Goal: Information Seeking & Learning: Learn about a topic

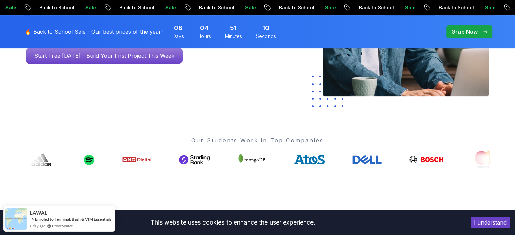
scroll to position [237, 0]
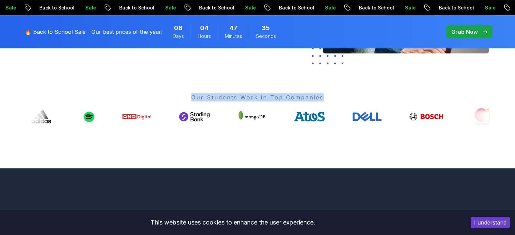
drag, startPoint x: 193, startPoint y: 96, endPoint x: 372, endPoint y: 107, distance: 179.8
click at [372, 105] on div "Our Students Work in Top Companies" at bounding box center [257, 109] width 463 height 32
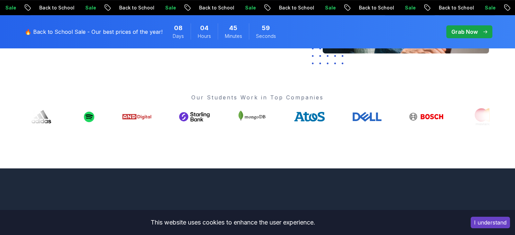
click at [271, 97] on p "Our Students Work in Top Companies" at bounding box center [257, 97] width 463 height 8
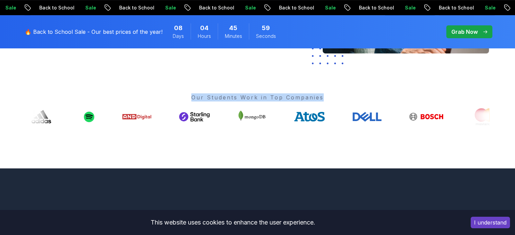
click at [271, 97] on p "Our Students Work in Top Companies" at bounding box center [257, 97] width 463 height 8
click at [187, 96] on p "Our Students Work in Top Companies" at bounding box center [257, 97] width 463 height 8
click at [192, 98] on p "Our Students Work in Top Companies" at bounding box center [257, 97] width 463 height 8
click at [194, 99] on p "Our Students Work in Top Companies" at bounding box center [257, 97] width 463 height 8
drag, startPoint x: 193, startPoint y: 99, endPoint x: 192, endPoint y: 140, distance: 41.7
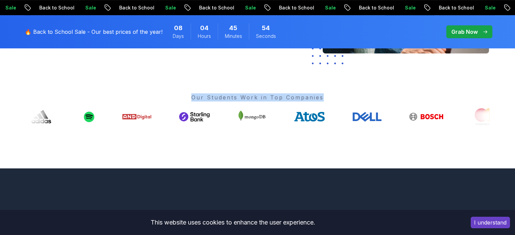
click at [192, 140] on div "Go From Learning to Hired: Master Java, Spring Boot & Cloud Skills That Get You…" at bounding box center [258, 2] width 474 height 333
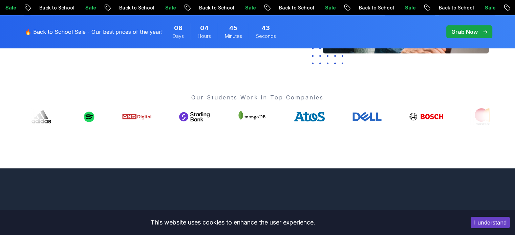
click at [195, 225] on div "This website uses cookies to enhance the user experience." at bounding box center [232, 222] width 455 height 15
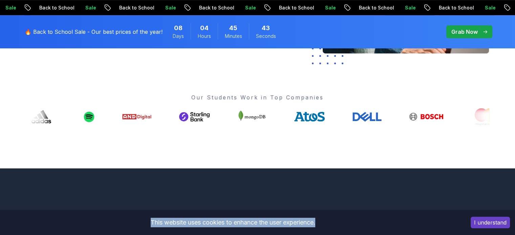
click at [195, 225] on div "This website uses cookies to enhance the user experience." at bounding box center [232, 222] width 455 height 15
click at [297, 222] on div "This website uses cookies to enhance the user experience." at bounding box center [232, 222] width 455 height 15
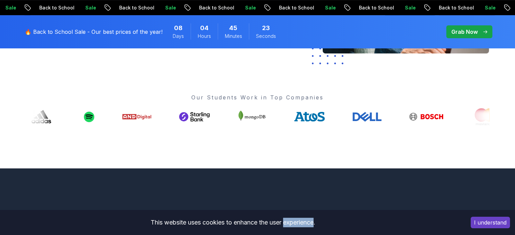
click at [297, 222] on div "This website uses cookies to enhance the user experience." at bounding box center [232, 222] width 455 height 15
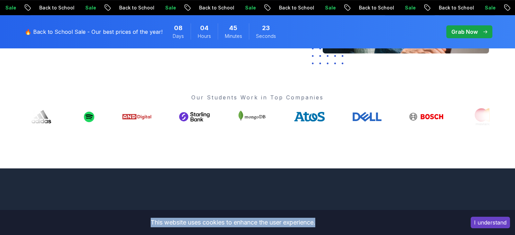
click at [297, 222] on div "This website uses cookies to enhance the user experience." at bounding box center [232, 222] width 455 height 15
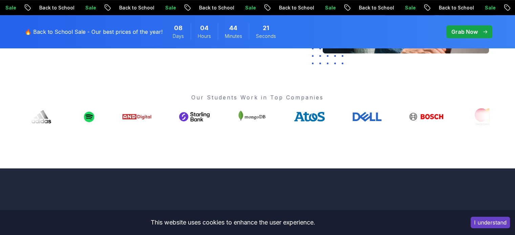
click at [240, 97] on p "Our Students Work in Top Companies" at bounding box center [257, 97] width 463 height 8
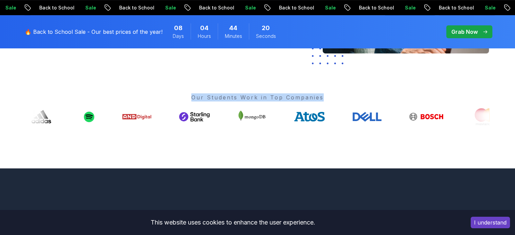
click at [240, 97] on p "Our Students Work in Top Companies" at bounding box center [257, 97] width 463 height 8
click at [231, 96] on p "Our Students Work in Top Companies" at bounding box center [257, 97] width 463 height 8
click at [219, 94] on p "Our Students Work in Top Companies" at bounding box center [257, 97] width 463 height 8
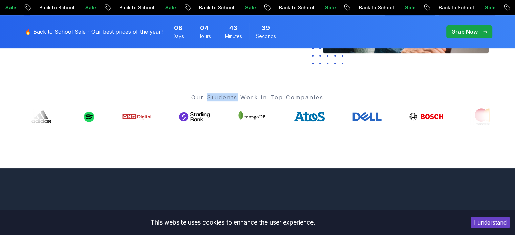
click at [219, 93] on p "Our Students Work in Top Companies" at bounding box center [257, 97] width 463 height 8
click at [196, 97] on p "Our Students Work in Top Companies" at bounding box center [257, 97] width 463 height 8
drag, startPoint x: 192, startPoint y: 97, endPoint x: 364, endPoint y: 113, distance: 172.8
click at [363, 113] on div "Our Students Work in Top Companies" at bounding box center [257, 109] width 463 height 32
click at [227, 99] on p "Our Students Work in Top Companies" at bounding box center [257, 97] width 463 height 8
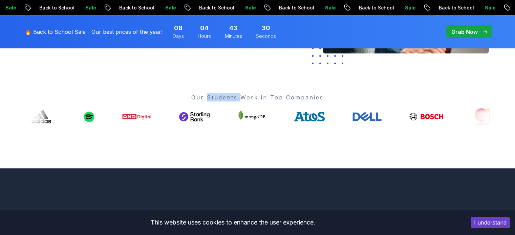
click at [227, 99] on p "Our Students Work in Top Companies" at bounding box center [257, 97] width 463 height 8
click at [236, 97] on p "Our Students Work in Top Companies" at bounding box center [257, 97] width 463 height 8
click at [236, 96] on p "Our Students Work in Top Companies" at bounding box center [257, 97] width 463 height 8
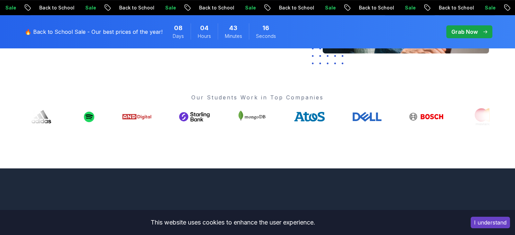
click at [236, 96] on p "Our Students Work in Top Companies" at bounding box center [257, 97] width 463 height 8
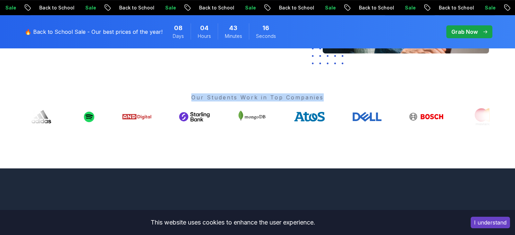
click at [236, 96] on p "Our Students Work in Top Companies" at bounding box center [257, 97] width 463 height 8
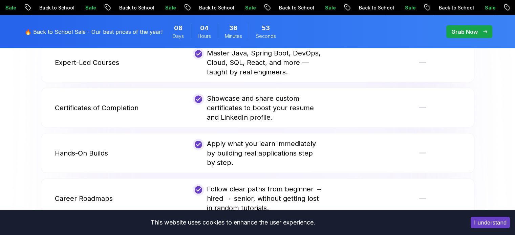
scroll to position [1422, 0]
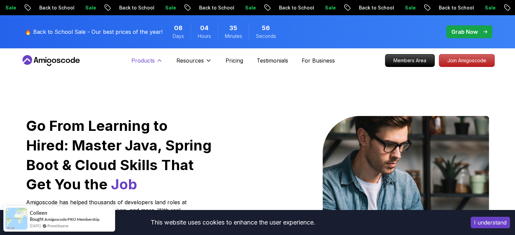
click at [159, 61] on icon at bounding box center [159, 60] width 7 height 7
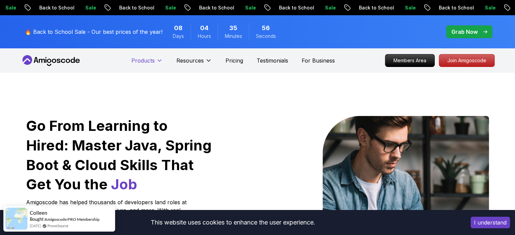
click at [159, 61] on icon at bounding box center [159, 61] width 3 height 2
click at [323, 64] on p "For Business" at bounding box center [318, 61] width 33 height 8
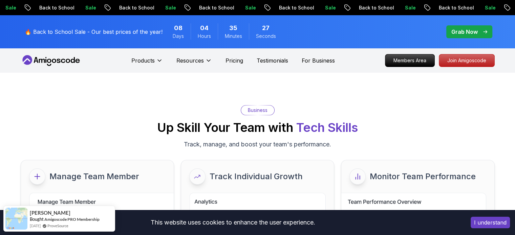
click at [48, 63] on icon at bounding box center [51, 60] width 61 height 11
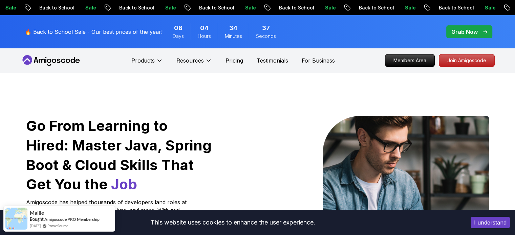
click at [455, 32] on p "Grab Now" at bounding box center [464, 32] width 26 height 8
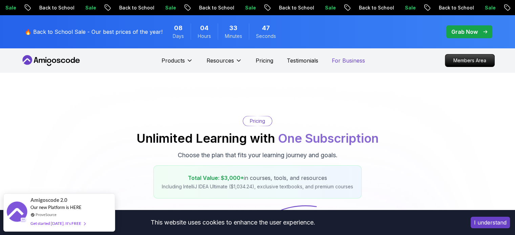
click at [344, 60] on p "For Business" at bounding box center [348, 61] width 33 height 8
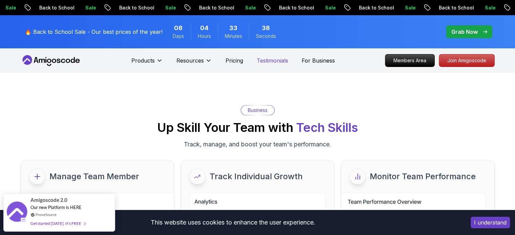
click at [276, 63] on p "Testimonials" at bounding box center [272, 61] width 31 height 8
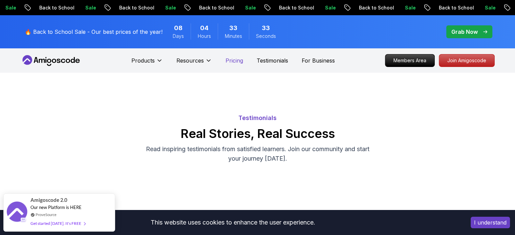
click at [229, 62] on p "Pricing" at bounding box center [234, 61] width 18 height 8
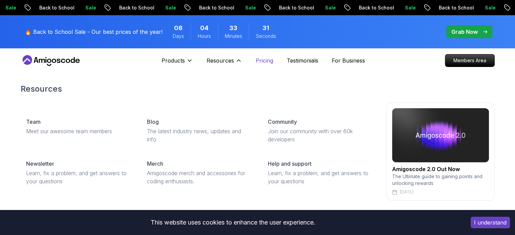
click at [265, 62] on p "Pricing" at bounding box center [265, 61] width 18 height 8
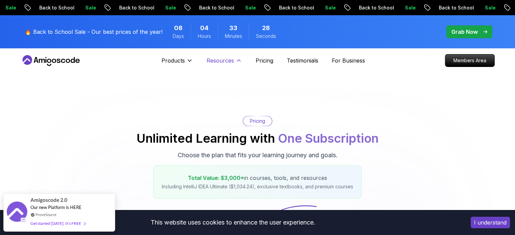
click at [239, 63] on icon at bounding box center [238, 60] width 7 height 7
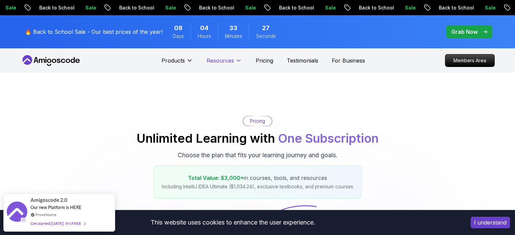
click at [228, 62] on p "Resources" at bounding box center [220, 61] width 27 height 8
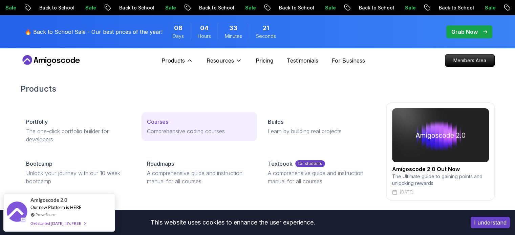
click at [153, 125] on p "Courses" at bounding box center [157, 122] width 21 height 8
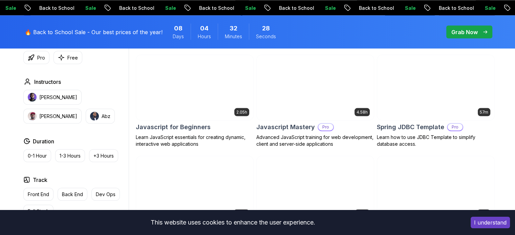
scroll to position [1287, 0]
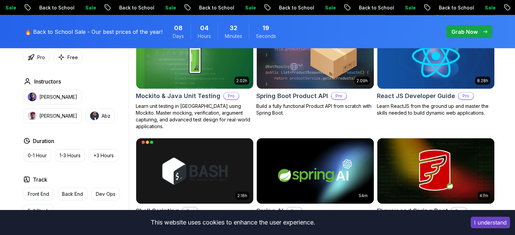
click at [81, 124] on div "Type Course Build Price Pro Free Instructors Nelson Djalo Richard Abz Duration …" at bounding box center [75, 128] width 108 height 256
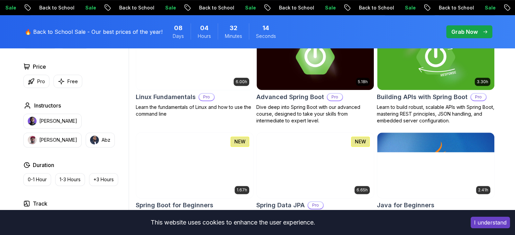
scroll to position [68, 0]
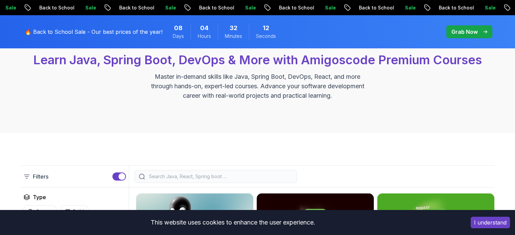
click at [210, 178] on input "search" at bounding box center [220, 176] width 145 height 7
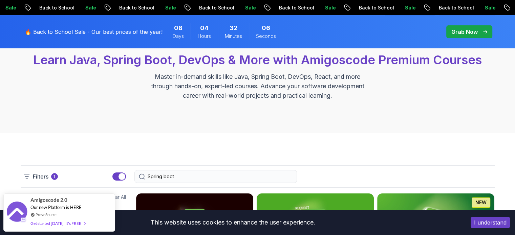
type input "Spring boot"
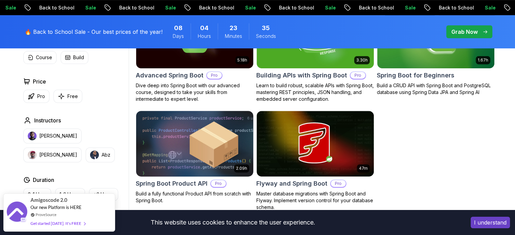
scroll to position [305, 0]
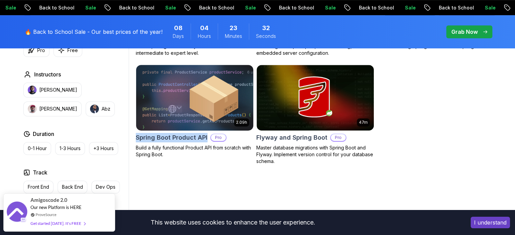
drag, startPoint x: 135, startPoint y: 138, endPoint x: 208, endPoint y: 140, distance: 72.5
click at [208, 140] on div "Applied Filters Clear All Spring boot Type Course Build Price Pro Free Instruct…" at bounding box center [258, 100] width 474 height 298
copy h2 "Spring Boot Product API"
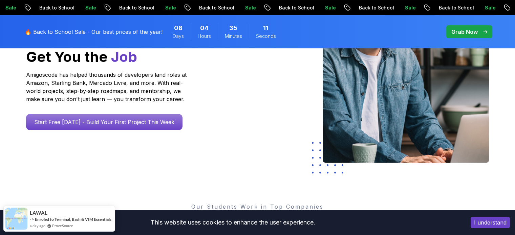
scroll to position [135, 0]
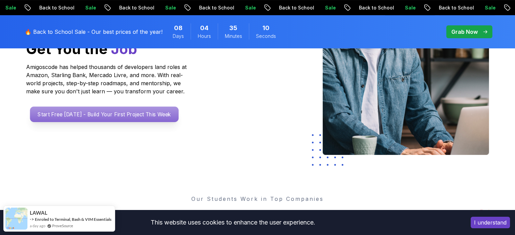
click at [77, 111] on p "Start Free [DATE] - Build Your First Project This Week" at bounding box center [104, 115] width 149 height 16
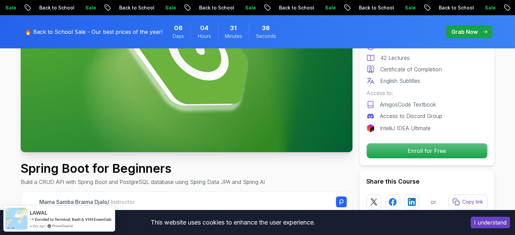
scroll to position [135, 0]
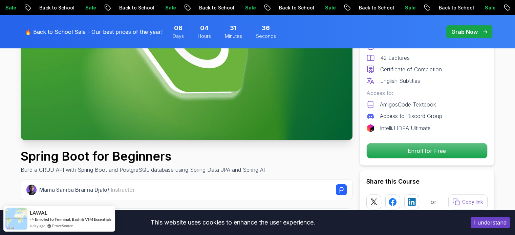
click at [215, 92] on img at bounding box center [187, 47] width 332 height 187
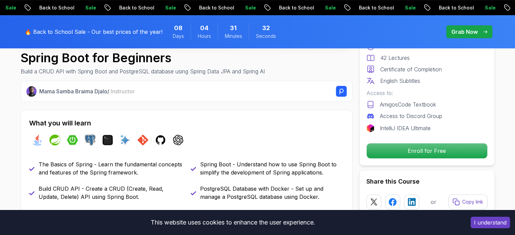
scroll to position [271, 0]
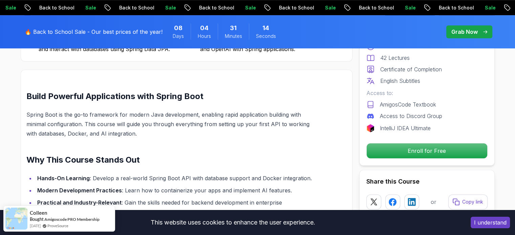
click at [490, 115] on div "Free Course Includes: 1.67 Hours 42 Lectures Certificate of Completion English …" at bounding box center [426, 84] width 135 height 163
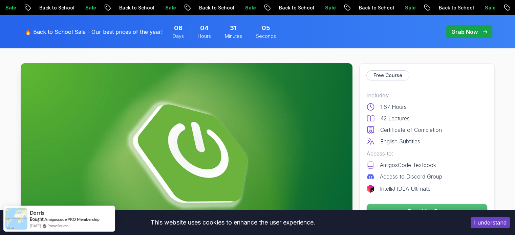
scroll to position [68, 0]
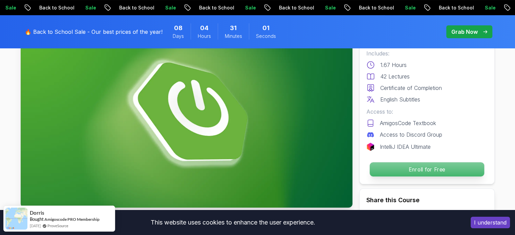
click at [407, 173] on p "Enroll for Free" at bounding box center [426, 170] width 114 height 14
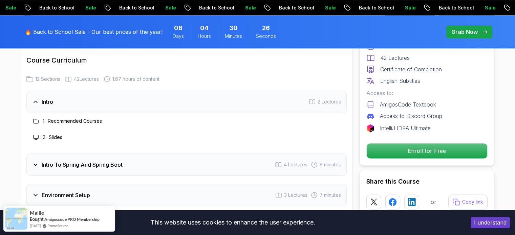
scroll to position [868, 0]
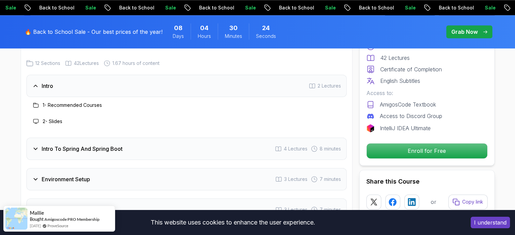
click at [89, 102] on h3 "1 - Recommended Courses" at bounding box center [72, 105] width 59 height 7
click at [51, 118] on h3 "2 - Slides" at bounding box center [53, 121] width 20 height 7
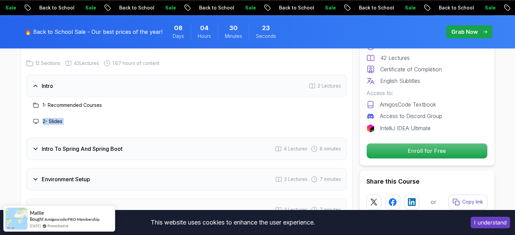
drag, startPoint x: 51, startPoint y: 111, endPoint x: 48, endPoint y: 123, distance: 12.3
click at [51, 118] on h3 "2 - Slides" at bounding box center [53, 121] width 20 height 7
click at [40, 145] on div "Intro To Spring And Spring Boot" at bounding box center [77, 149] width 90 height 8
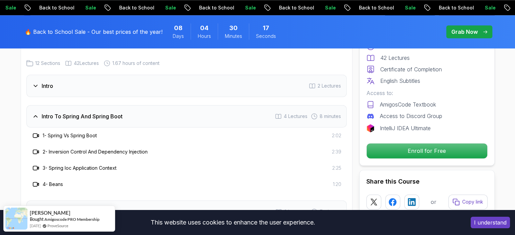
click at [37, 132] on icon at bounding box center [36, 135] width 7 height 7
click at [37, 134] on icon at bounding box center [35, 136] width 4 height 4
click at [66, 149] on h3 "2 - Inversion Control And Dependency Injection" at bounding box center [95, 152] width 105 height 7
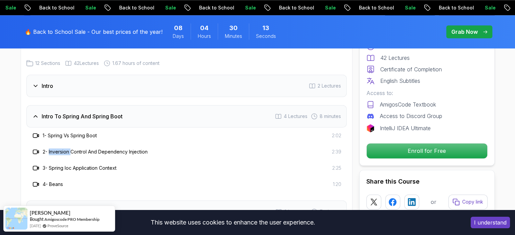
click at [66, 149] on h3 "2 - Inversion Control And Dependency Injection" at bounding box center [95, 152] width 105 height 7
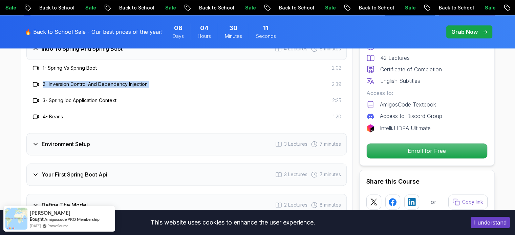
click at [63, 138] on div "Environment Setup 3 Lectures 7 minutes" at bounding box center [186, 144] width 320 height 22
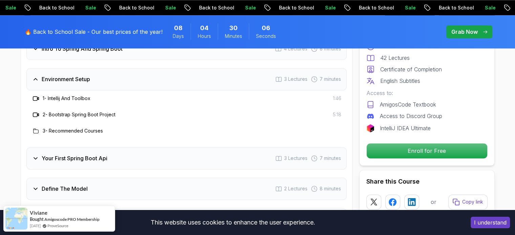
click at [61, 111] on h3 "2 - Bootstrap Spring Boot Project" at bounding box center [79, 114] width 73 height 7
click at [67, 128] on h3 "3 - Recommended Courses" at bounding box center [73, 131] width 60 height 7
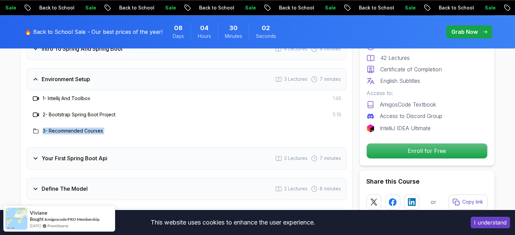
click at [67, 128] on h3 "3 - Recommended Courses" at bounding box center [73, 131] width 60 height 7
click at [64, 154] on h3 "Your First Spring Boot Api" at bounding box center [75, 158] width 66 height 8
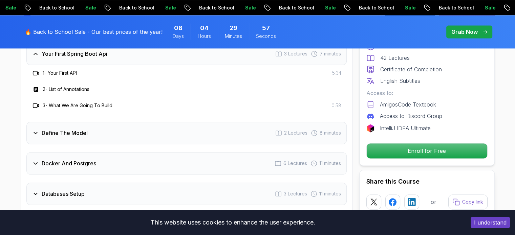
scroll to position [1004, 0]
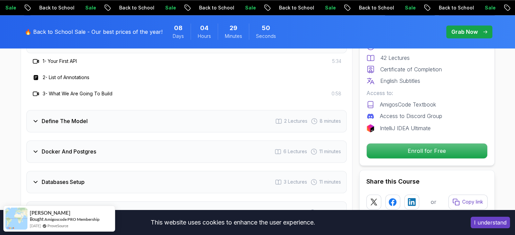
click at [65, 117] on h3 "Define The Model" at bounding box center [65, 121] width 46 height 8
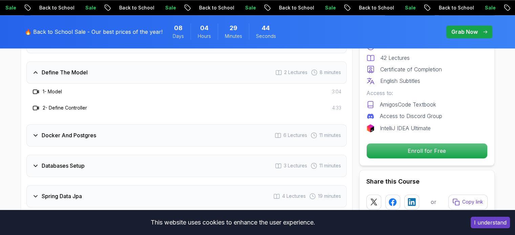
click at [66, 131] on h3 "Docker And Postgres" at bounding box center [69, 135] width 55 height 8
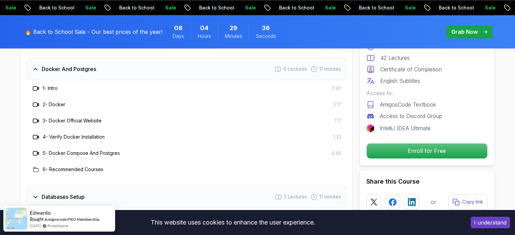
scroll to position [1071, 0]
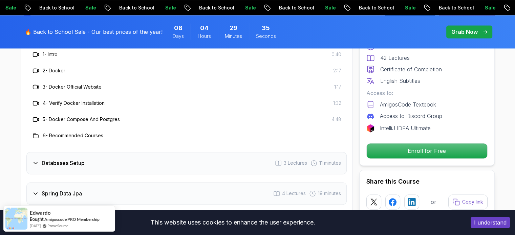
drag, startPoint x: 70, startPoint y: 154, endPoint x: 73, endPoint y: 157, distance: 4.3
click at [71, 159] on h3 "Databases Setup" at bounding box center [63, 163] width 43 height 8
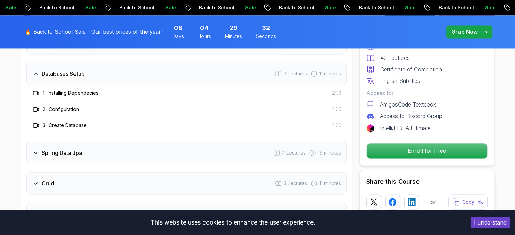
scroll to position [1037, 0]
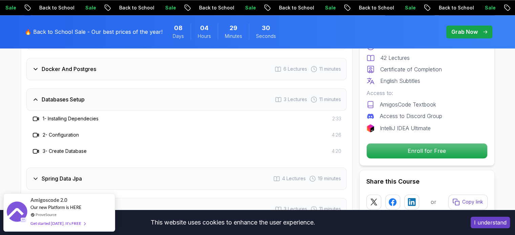
click at [59, 132] on h3 "2 - Configuration" at bounding box center [61, 135] width 36 height 7
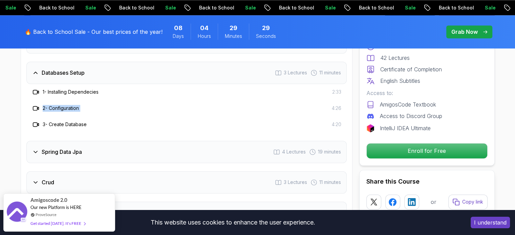
scroll to position [1105, 0]
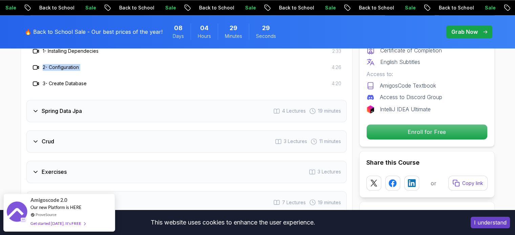
click at [66, 107] on h3 "Spring Data Jpa" at bounding box center [62, 111] width 40 height 8
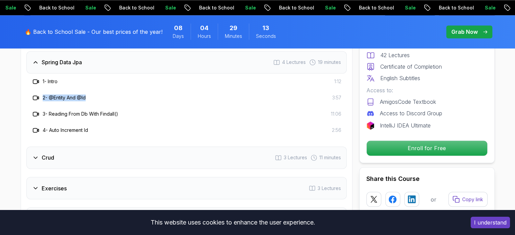
drag, startPoint x: 90, startPoint y: 87, endPoint x: 42, endPoint y: 90, distance: 48.5
click at [42, 94] on div "2 - @Entity And @Id 3:57" at bounding box center [186, 98] width 309 height 8
click at [51, 111] on h3 "3 - Reading From Db With Findall()" at bounding box center [80, 114] width 75 height 7
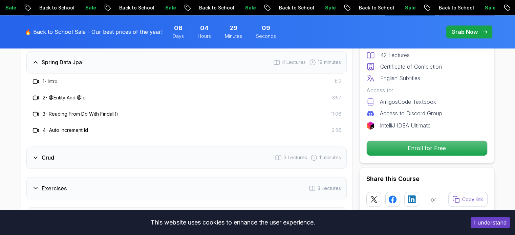
click at [63, 127] on h3 "4 - Auto Increment Id" at bounding box center [65, 130] width 45 height 7
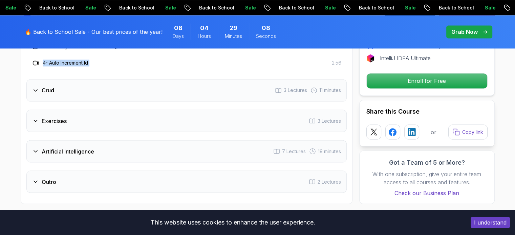
scroll to position [1173, 0]
click at [84, 83] on div "Crud 3 Lectures 11 minutes" at bounding box center [186, 90] width 320 height 22
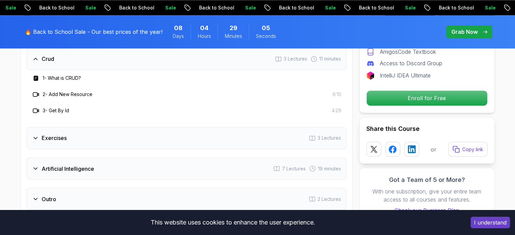
scroll to position [1105, 0]
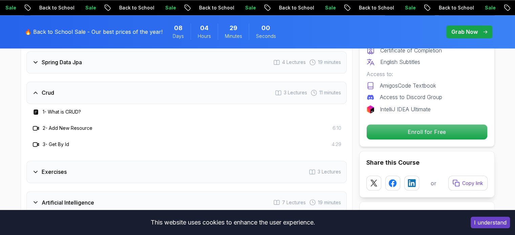
click at [76, 161] on div "Exercises 3 Lectures" at bounding box center [186, 172] width 320 height 22
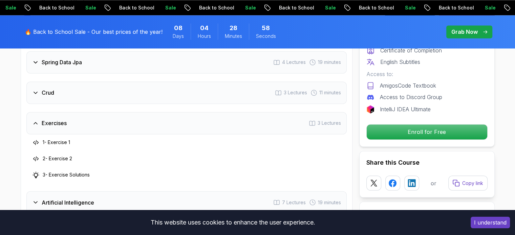
click at [51, 139] on h3 "1 - Exercise 1" at bounding box center [56, 142] width 27 height 7
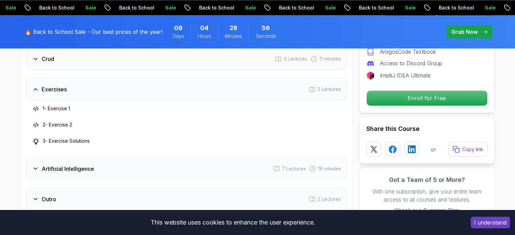
click at [62, 138] on h3 "3 - Exercise Solutions" at bounding box center [66, 141] width 47 height 7
click at [61, 138] on h3 "3 - Exercise Solutions" at bounding box center [66, 141] width 47 height 7
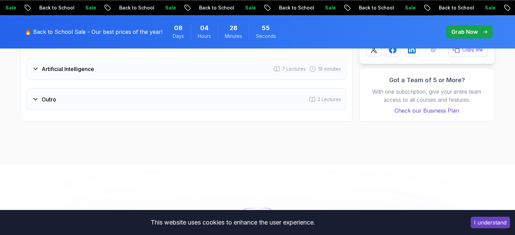
scroll to position [1241, 0]
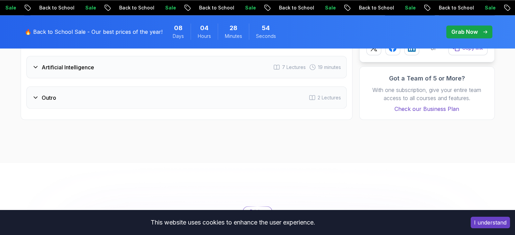
click at [66, 63] on h3 "Artificial Intelligence" at bounding box center [68, 67] width 52 height 8
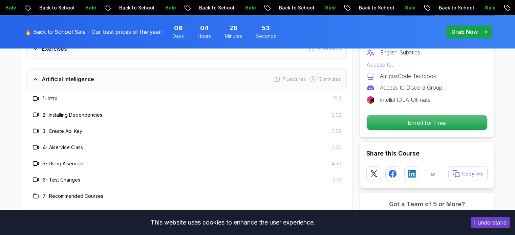
scroll to position [1173, 0]
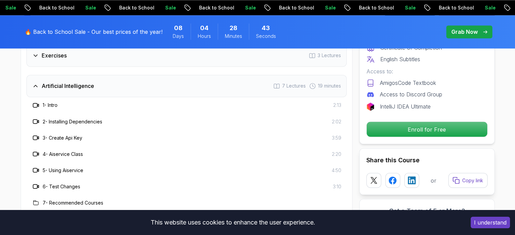
click at [65, 167] on h3 "5 - Using Aiservice" at bounding box center [63, 170] width 41 height 7
click at [62, 183] on h3 "6 - Test Changes" at bounding box center [62, 186] width 38 height 7
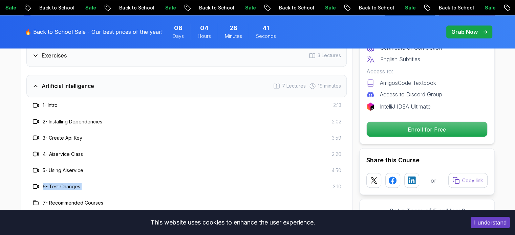
click at [62, 183] on h3 "6 - Test Changes" at bounding box center [62, 186] width 38 height 7
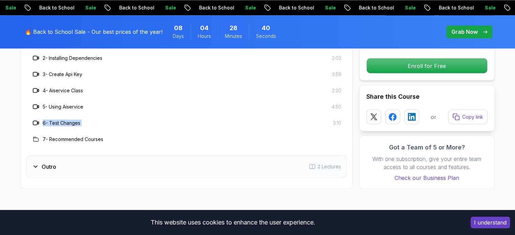
scroll to position [1241, 0]
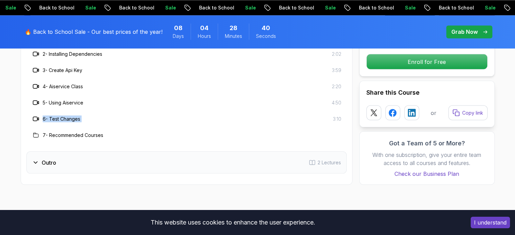
click at [65, 151] on div "Outro 2 Lectures" at bounding box center [186, 162] width 320 height 22
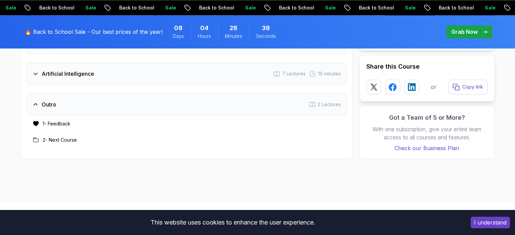
scroll to position [1173, 0]
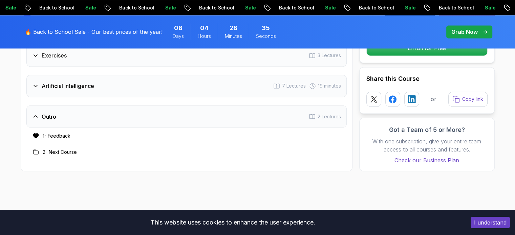
click at [33, 150] on icon at bounding box center [35, 152] width 5 height 4
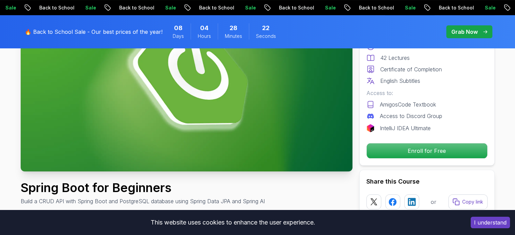
scroll to position [68, 0]
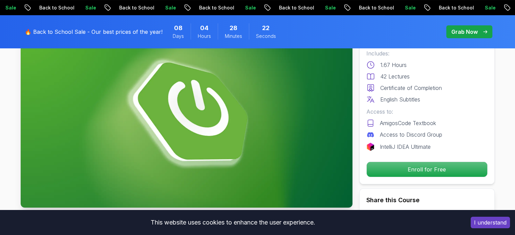
click at [411, 82] on div "Includes: 1.67 Hours 42 Lectures Certificate of Completion English Subtitles" at bounding box center [426, 76] width 121 height 54
click at [470, 35] on p "Grab Now" at bounding box center [464, 32] width 26 height 8
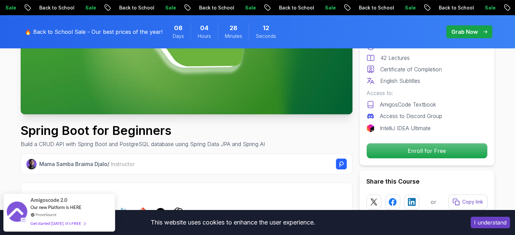
scroll to position [203, 0]
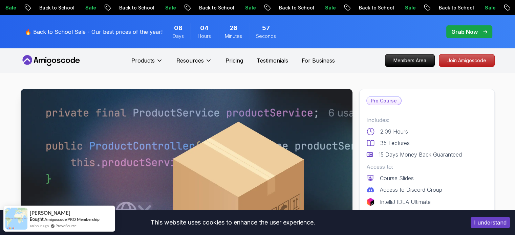
click at [400, 143] on p "35 Lectures" at bounding box center [394, 143] width 29 height 8
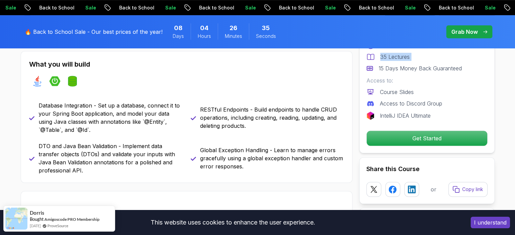
scroll to position [305, 0]
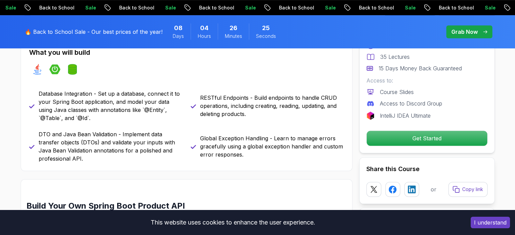
click at [71, 134] on p "DTO and Java Bean Validation - Implement data transfer objects (DTOs) and valid…" at bounding box center [111, 146] width 144 height 33
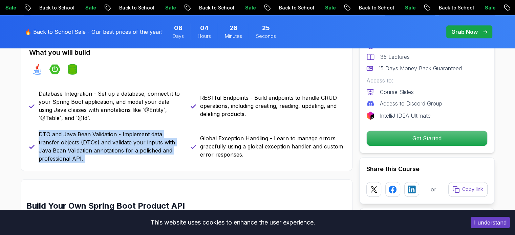
click at [71, 134] on p "DTO and Java Bean Validation - Implement data transfer objects (DTOs) and valid…" at bounding box center [111, 146] width 144 height 33
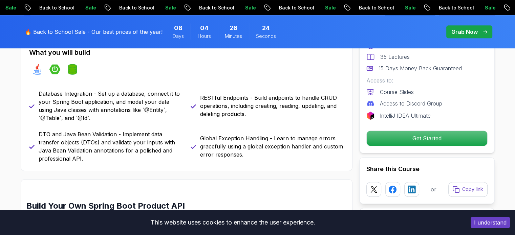
click at [146, 121] on p "Database Integration - Set up a database, connect it to your Spring Boot applic…" at bounding box center [111, 106] width 144 height 33
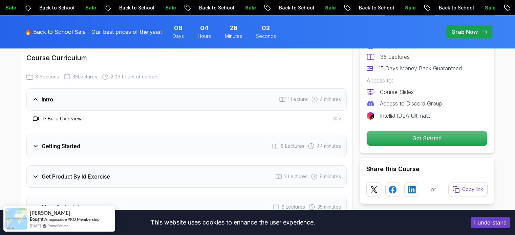
scroll to position [846, 0]
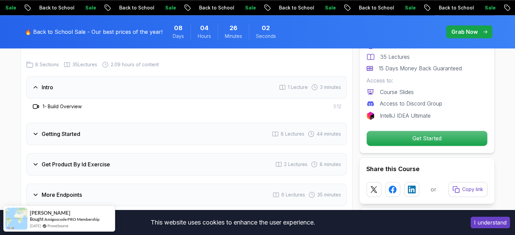
click at [64, 130] on div "Getting Started 8 Lectures 44 minutes" at bounding box center [186, 134] width 320 height 22
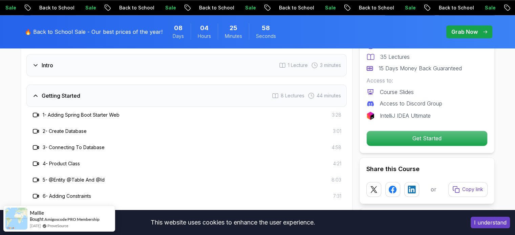
scroll to position [880, 0]
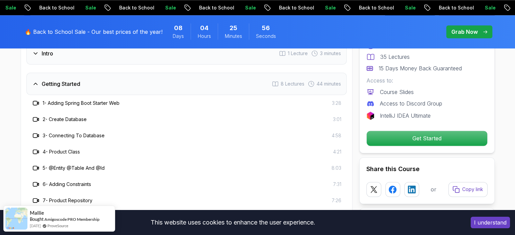
click at [71, 149] on h3 "4 - Product Class" at bounding box center [61, 152] width 37 height 7
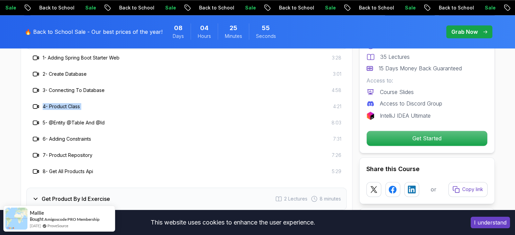
scroll to position [948, 0]
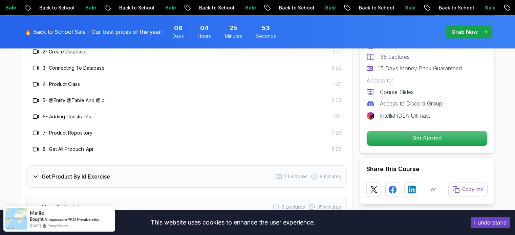
click at [66, 113] on h3 "6 - Adding Constraints" at bounding box center [67, 116] width 48 height 7
click at [61, 130] on h3 "7 - Product Repository" at bounding box center [68, 133] width 50 height 7
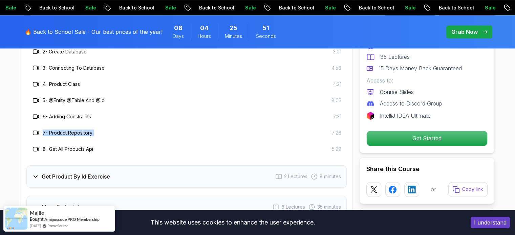
click at [61, 130] on h3 "7 - Product Repository" at bounding box center [68, 133] width 50 height 7
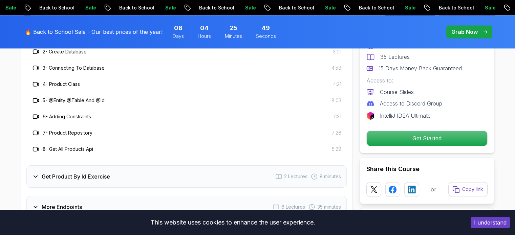
click at [68, 146] on h3 "8 - Get All Products Api" at bounding box center [68, 149] width 50 height 7
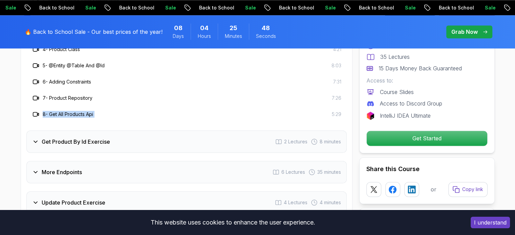
scroll to position [1016, 0]
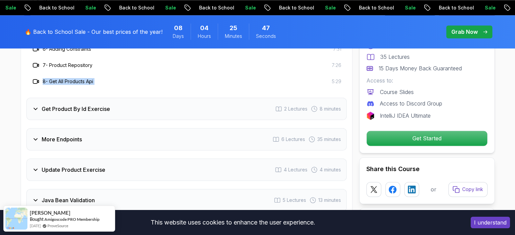
click at [89, 105] on h3 "Get Product By Id Exercise" at bounding box center [76, 109] width 68 height 8
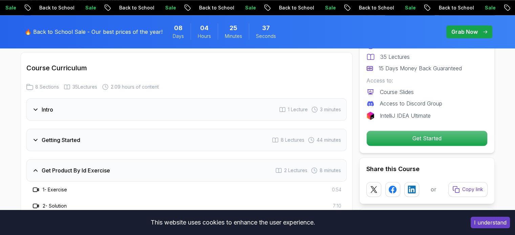
scroll to position [813, 0]
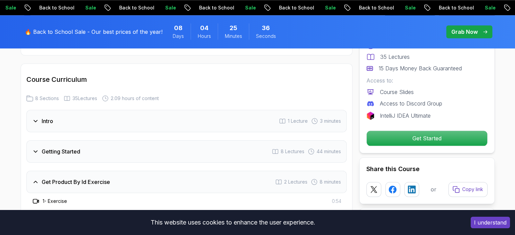
click at [443, 99] on div "Access to: Course Slides Access to Discord Group" at bounding box center [426, 92] width 121 height 31
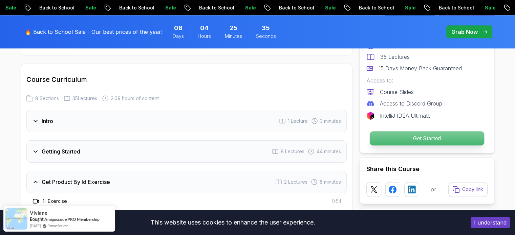
click at [428, 137] on p "Get Started" at bounding box center [426, 138] width 114 height 14
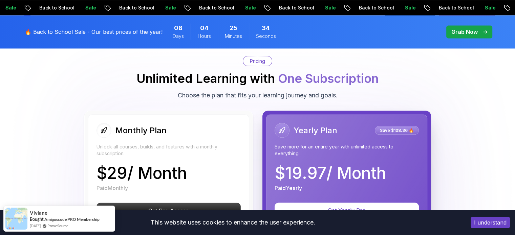
scroll to position [1234, 0]
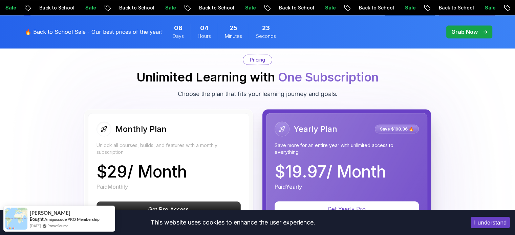
click at [115, 164] on p "$ 29 / Month" at bounding box center [141, 172] width 90 height 16
click at [116, 164] on p "$ 29 / Month" at bounding box center [141, 172] width 90 height 16
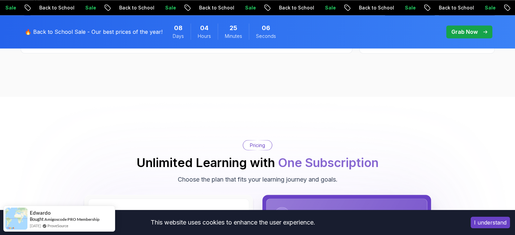
scroll to position [1132, 0]
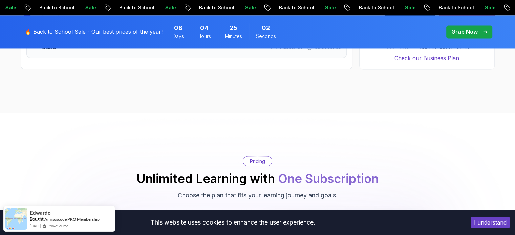
click at [262, 172] on h2 "Unlimited Learning with One Subscription" at bounding box center [257, 179] width 242 height 14
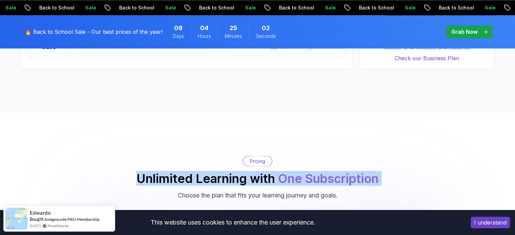
click at [262, 172] on h2 "Unlimited Learning with One Subscription" at bounding box center [257, 179] width 242 height 14
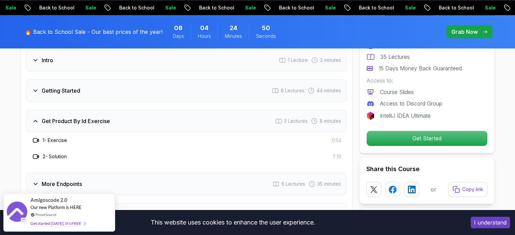
scroll to position [862, 0]
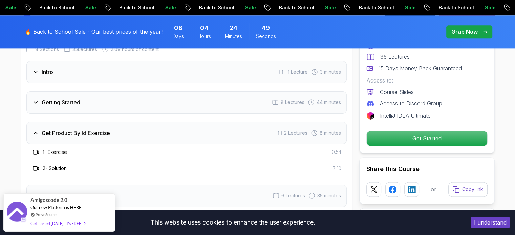
click at [253, 123] on div "Get Product By Id Exercise 2 Lectures 8 minutes" at bounding box center [186, 133] width 320 height 22
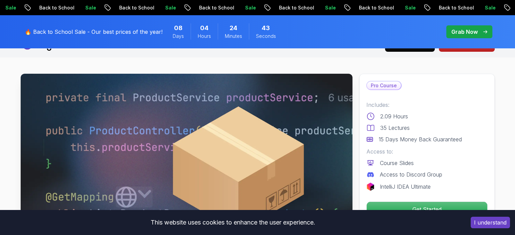
scroll to position [0, 0]
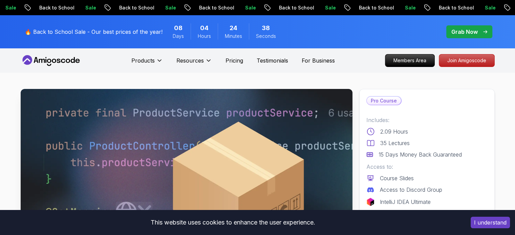
click at [382, 101] on p "Pro Course" at bounding box center [384, 101] width 34 height 8
click at [411, 153] on p "15 Days Money Back Guaranteed" at bounding box center [420, 155] width 83 height 8
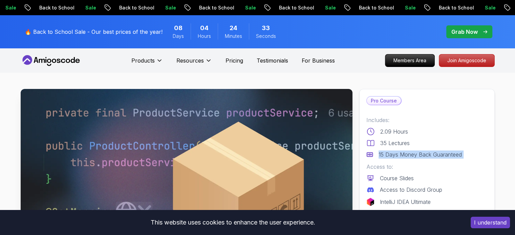
click at [411, 153] on p "15 Days Money Back Guaranteed" at bounding box center [420, 155] width 83 height 8
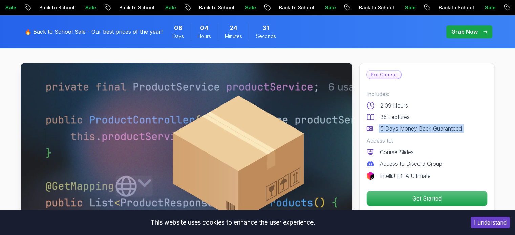
scroll to position [34, 0]
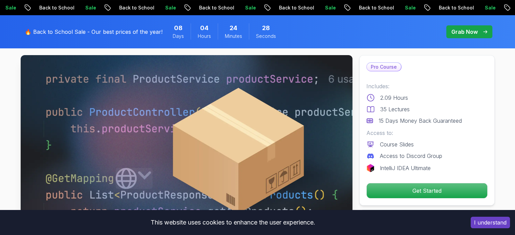
click at [413, 168] on p "IntelliJ IDEA Ultimate" at bounding box center [405, 168] width 51 height 8
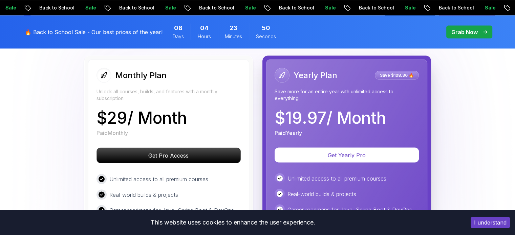
scroll to position [1253, 0]
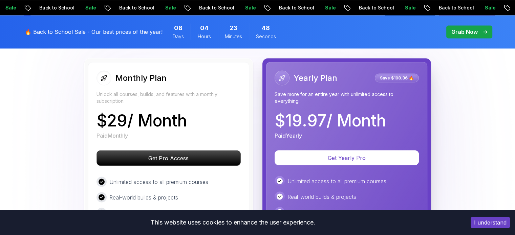
click at [109, 91] on p "Unlock all courses, builds, and features with a monthly subscription." at bounding box center [168, 98] width 144 height 14
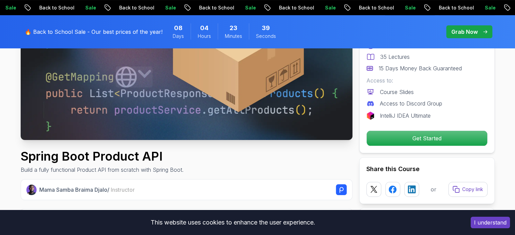
scroll to position [0, 0]
